Goal: Information Seeking & Learning: Learn about a topic

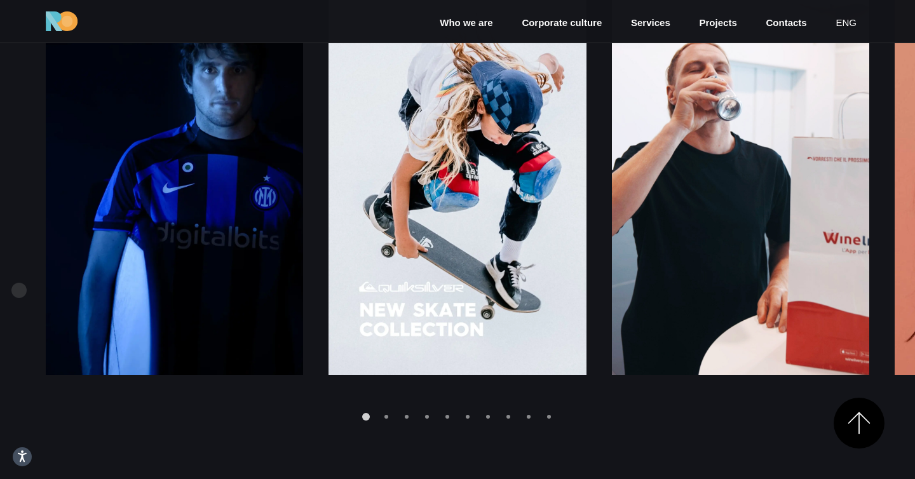
scroll to position [1720, 0]
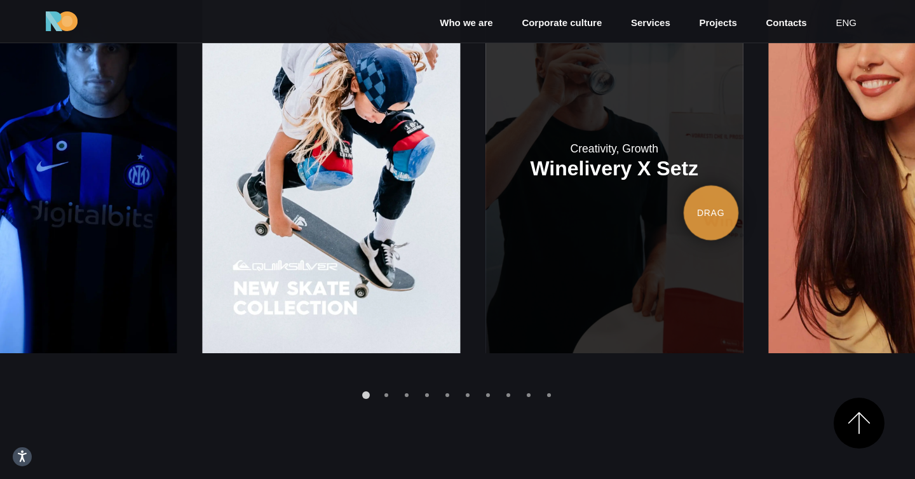
click at [485, 207] on link at bounding box center [613, 160] width 257 height 386
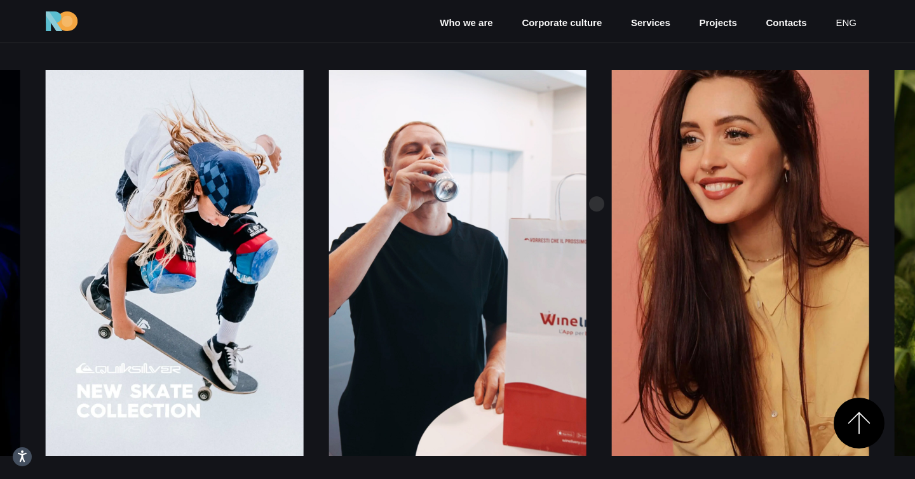
scroll to position [1610, 0]
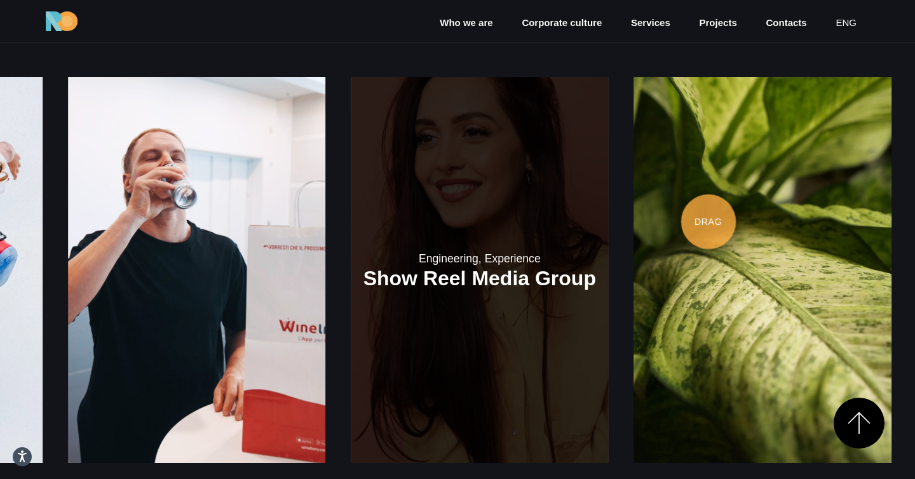
click at [448, 242] on link at bounding box center [479, 270] width 257 height 386
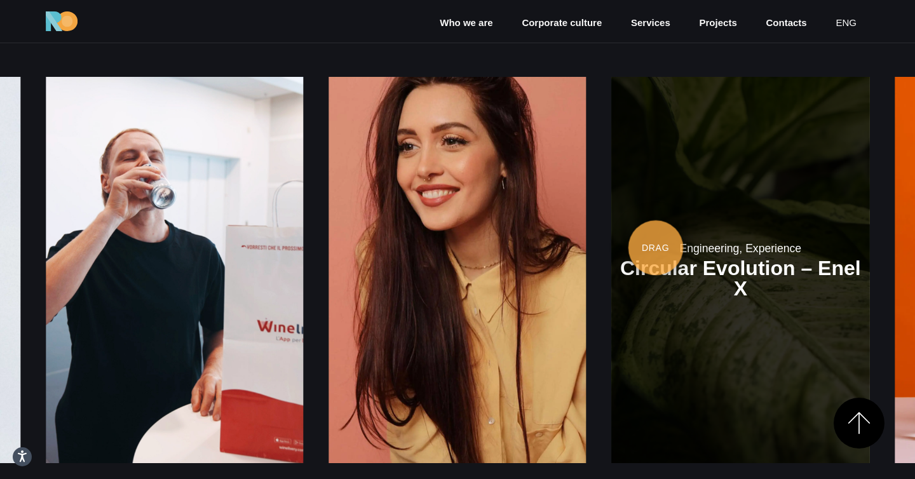
click at [656, 248] on link at bounding box center [740, 270] width 257 height 386
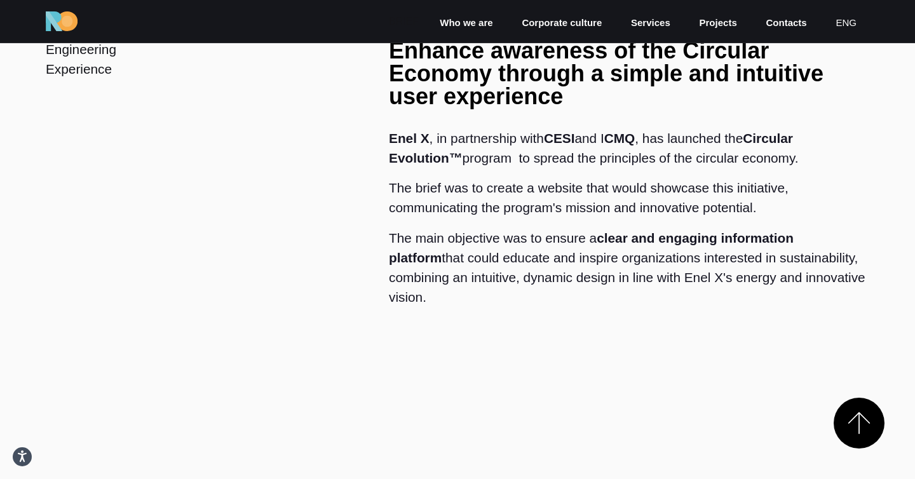
scroll to position [571, 0]
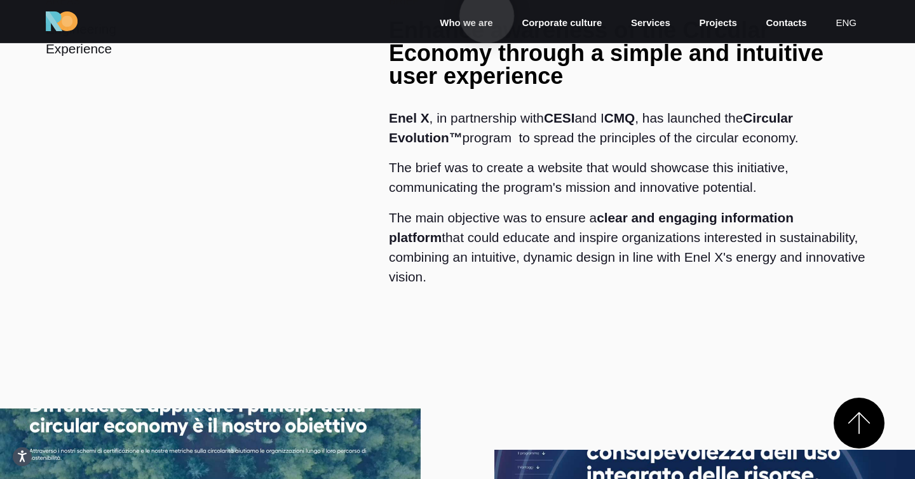
click at [487, 16] on link "Who we are" at bounding box center [465, 23] width 55 height 15
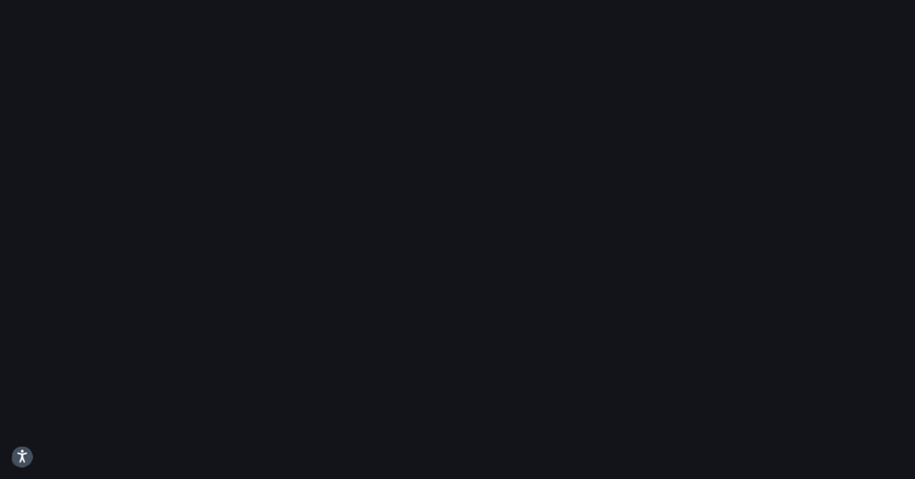
click at [19, 459] on icon "Open accessiBe: accessibility options, statement and help" at bounding box center [22, 456] width 10 height 13
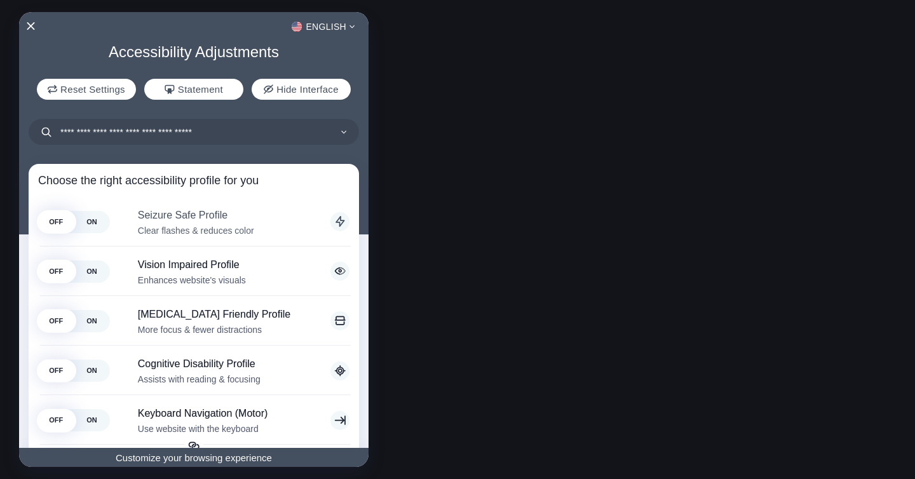
click at [53, 223] on span "OFF" at bounding box center [56, 221] width 36 height 22
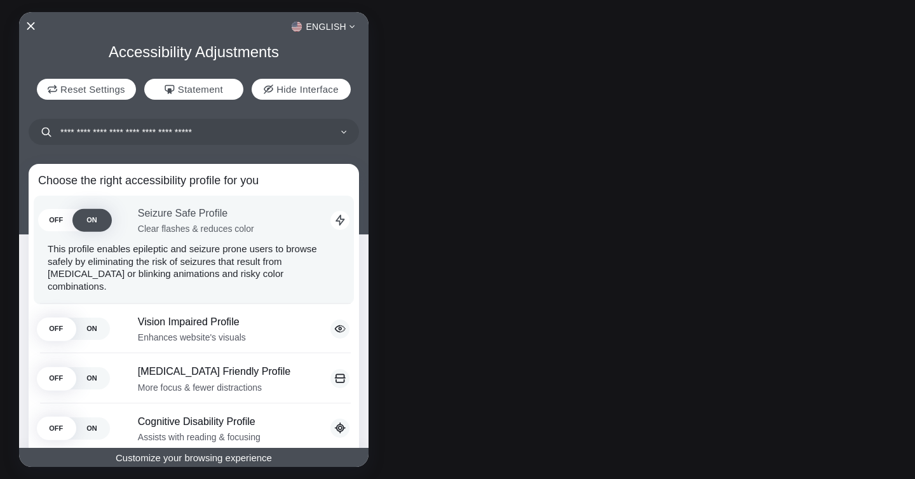
click at [34, 28] on div "English" at bounding box center [193, 26] width 349 height 17
click at [34, 25] on icon "Close Accessibility Interface" at bounding box center [30, 26] width 9 height 9
